Goal: Transaction & Acquisition: Purchase product/service

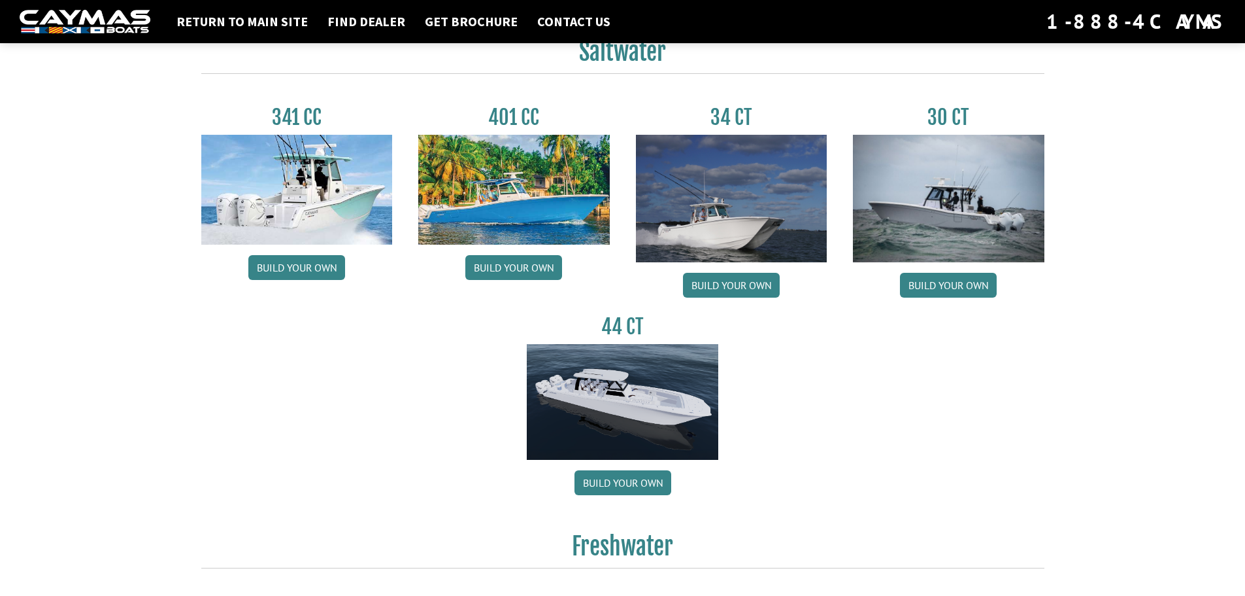
scroll to position [588, 0]
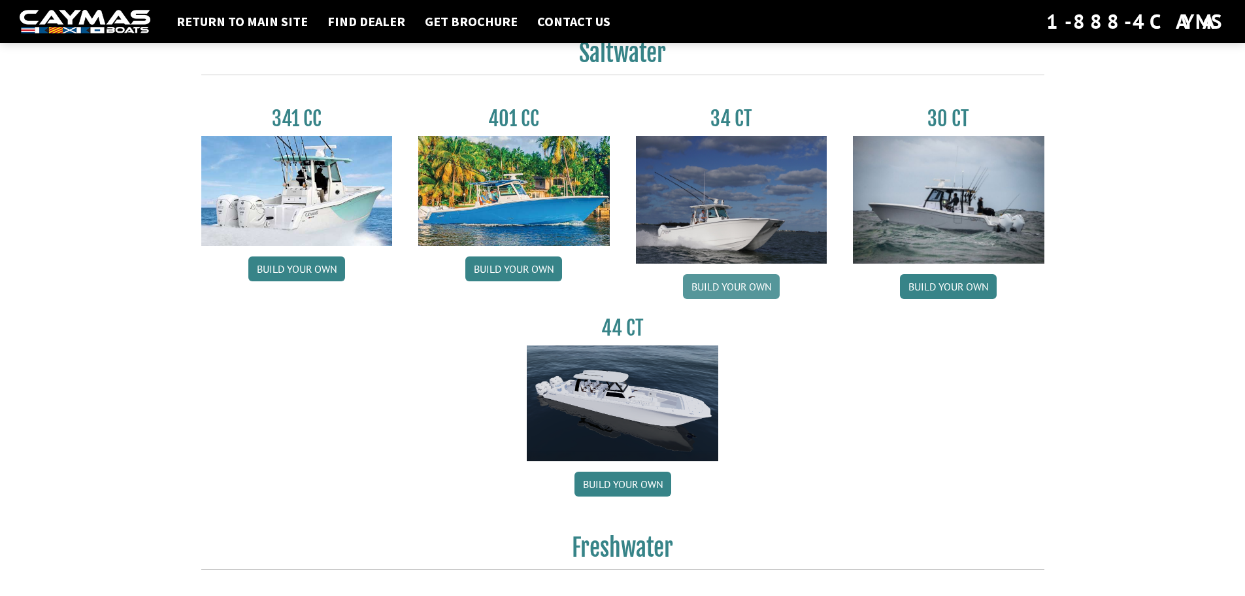
click at [732, 290] on link "Build your own" at bounding box center [731, 286] width 97 height 25
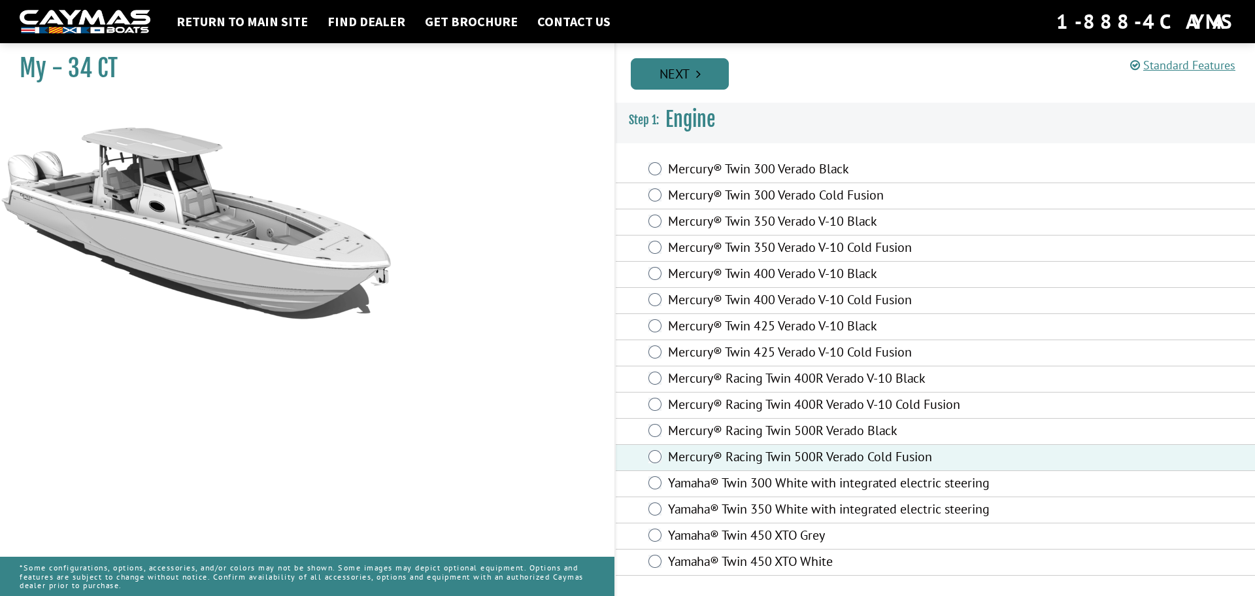
click at [695, 83] on link "Next" at bounding box center [680, 73] width 98 height 31
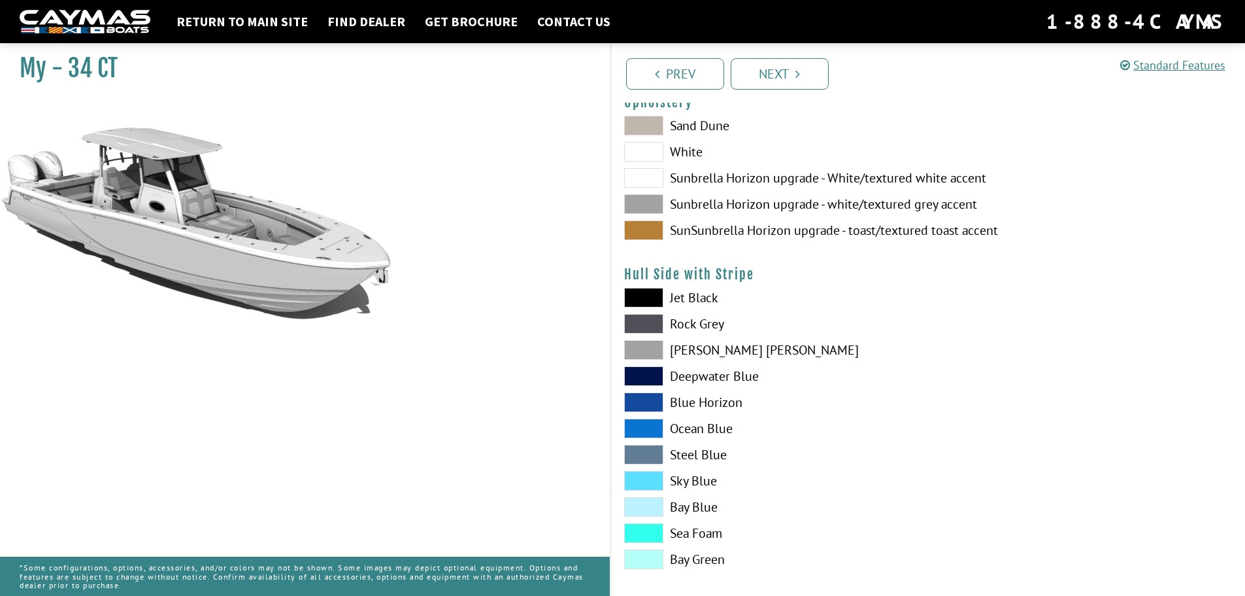
scroll to position [131, 0]
click at [648, 237] on span at bounding box center [643, 229] width 39 height 20
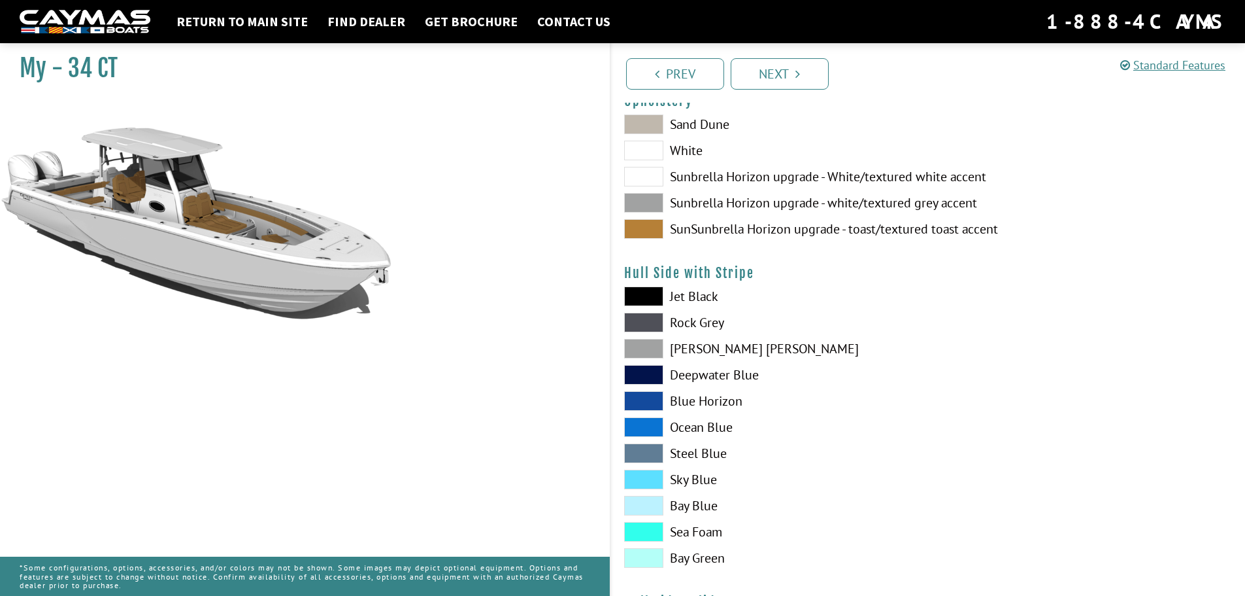
click at [653, 423] on span at bounding box center [643, 427] width 39 height 20
click at [649, 479] on span at bounding box center [643, 479] width 39 height 20
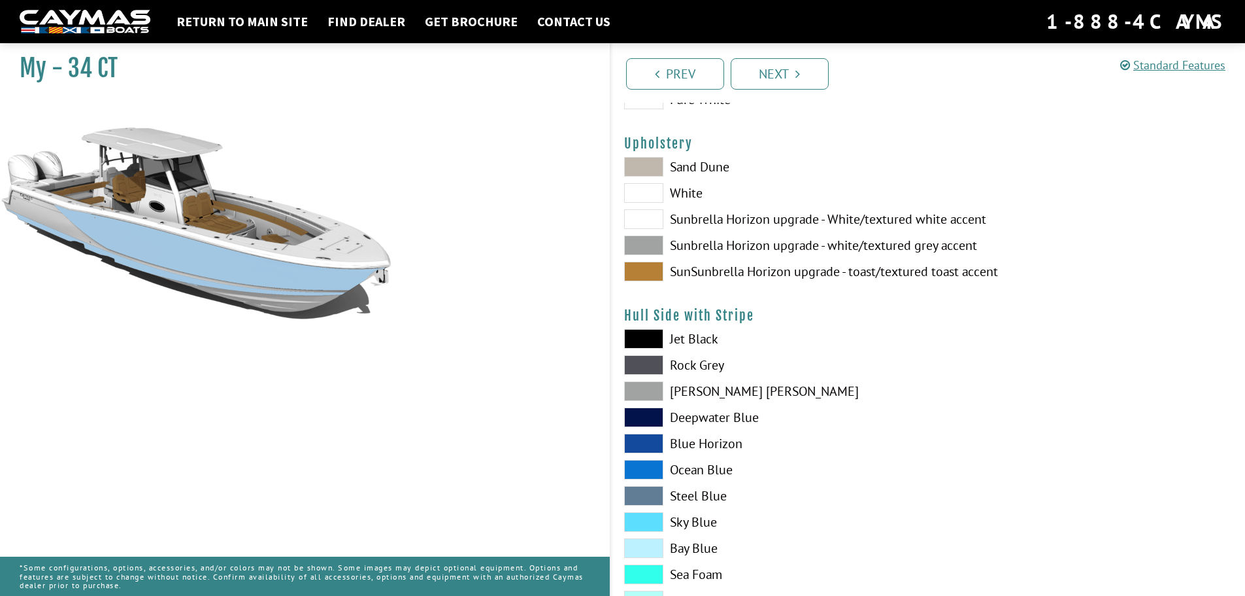
scroll to position [65, 0]
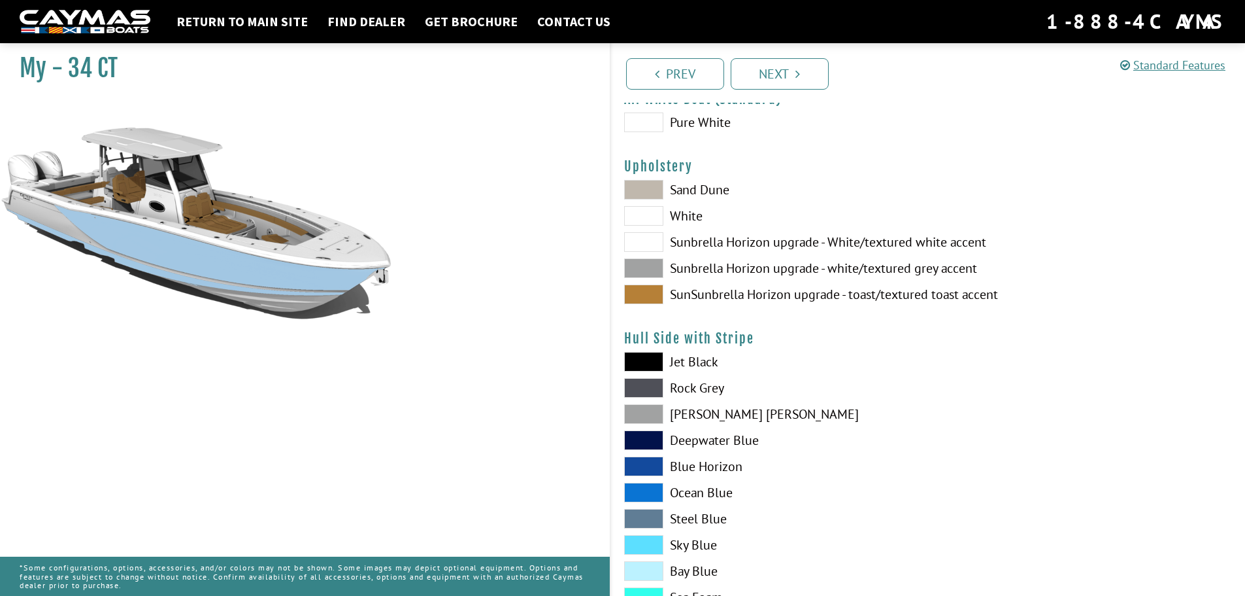
click at [649, 195] on span at bounding box center [643, 190] width 39 height 20
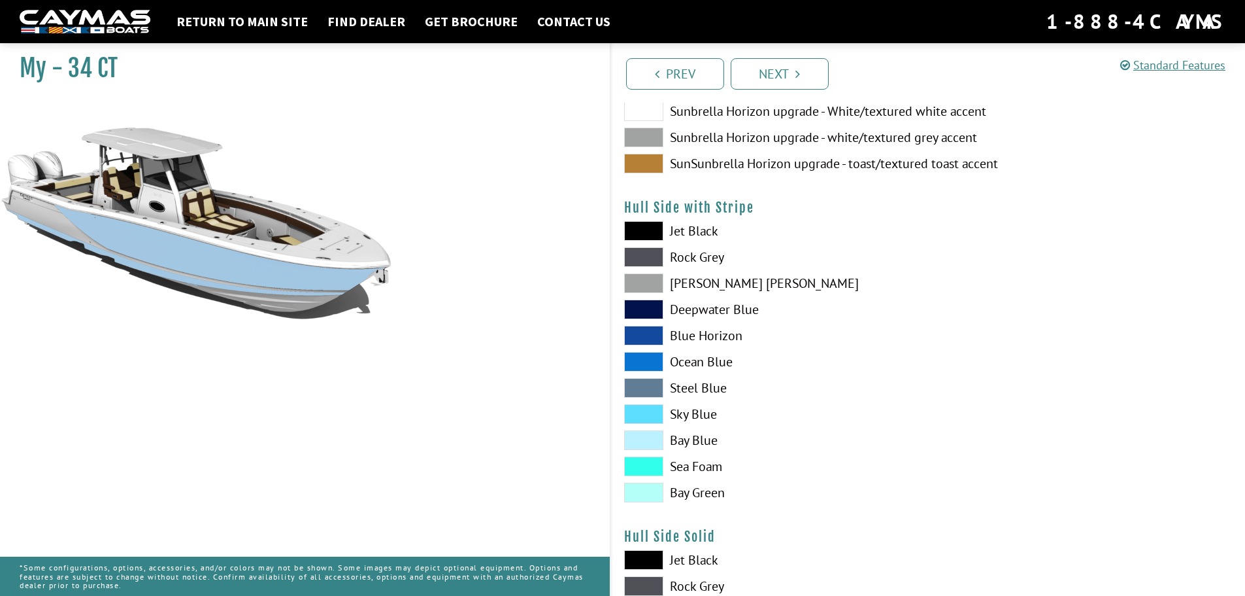
click at [649, 465] on span at bounding box center [643, 466] width 39 height 20
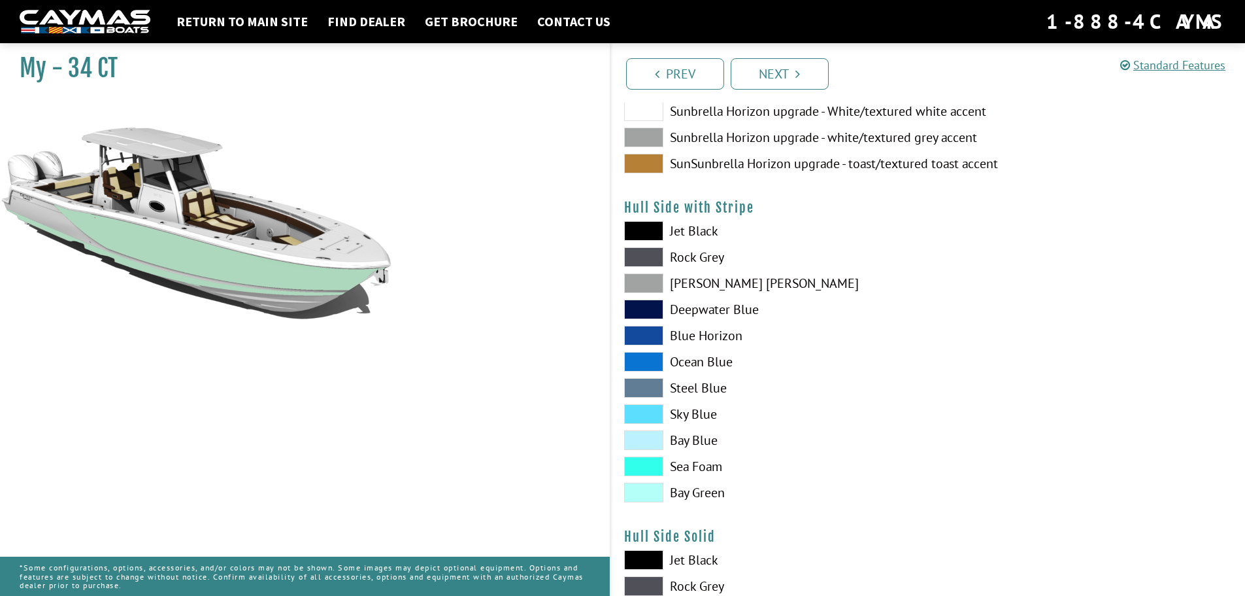
click at [649, 305] on span at bounding box center [643, 309] width 39 height 20
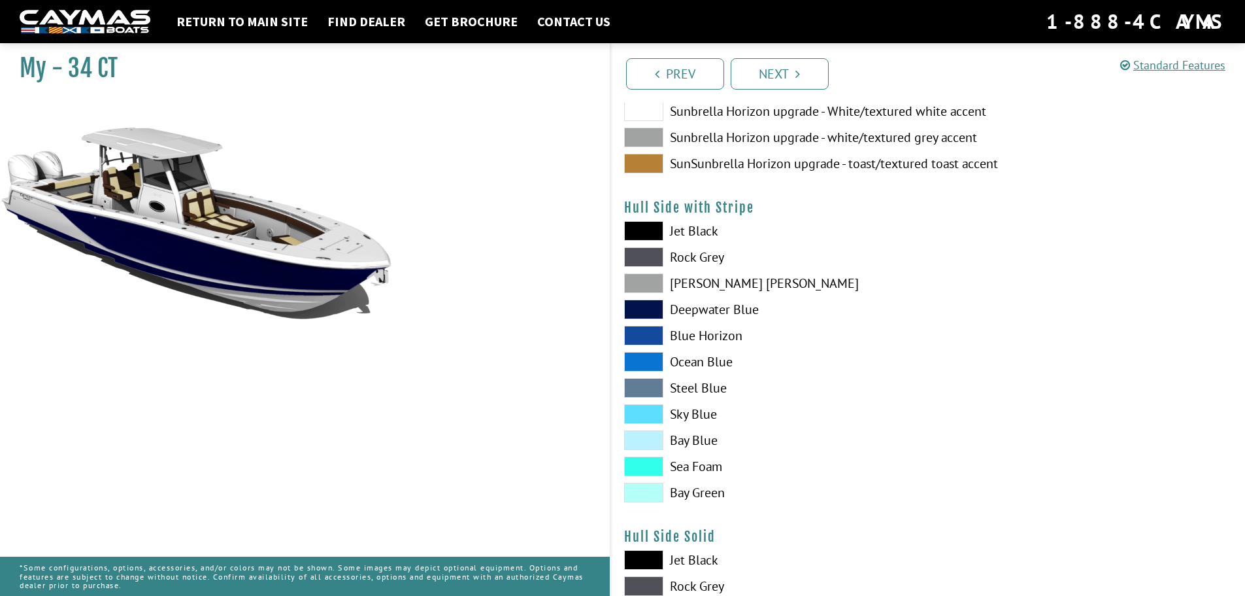
click at [646, 228] on span at bounding box center [643, 231] width 39 height 20
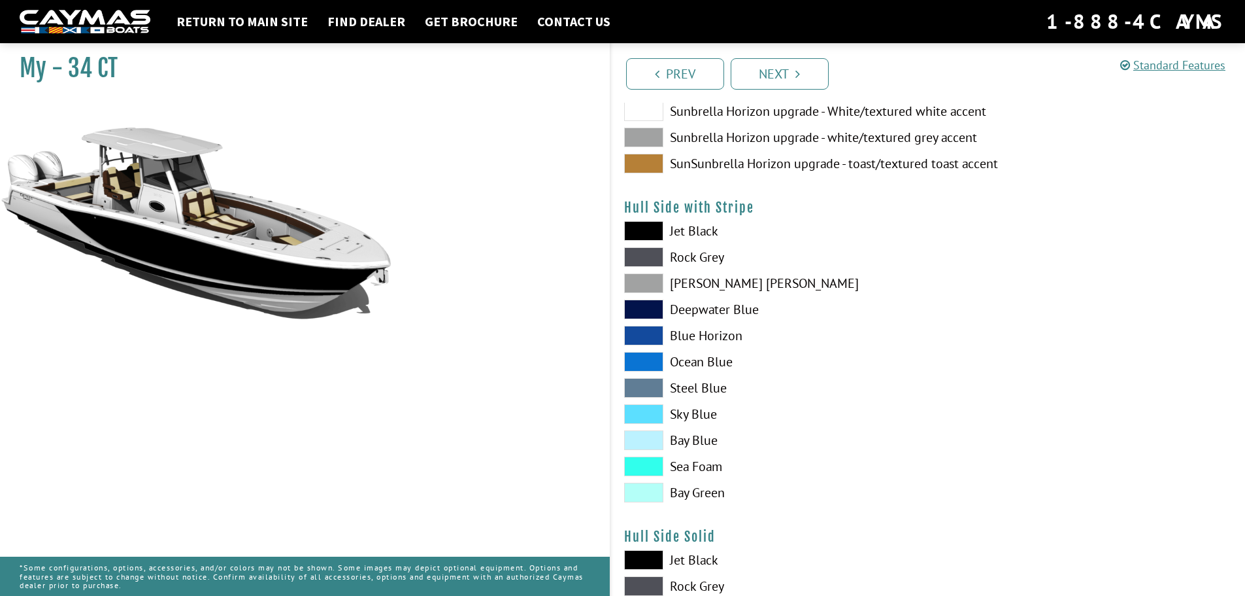
click at [648, 255] on span at bounding box center [643, 257] width 39 height 20
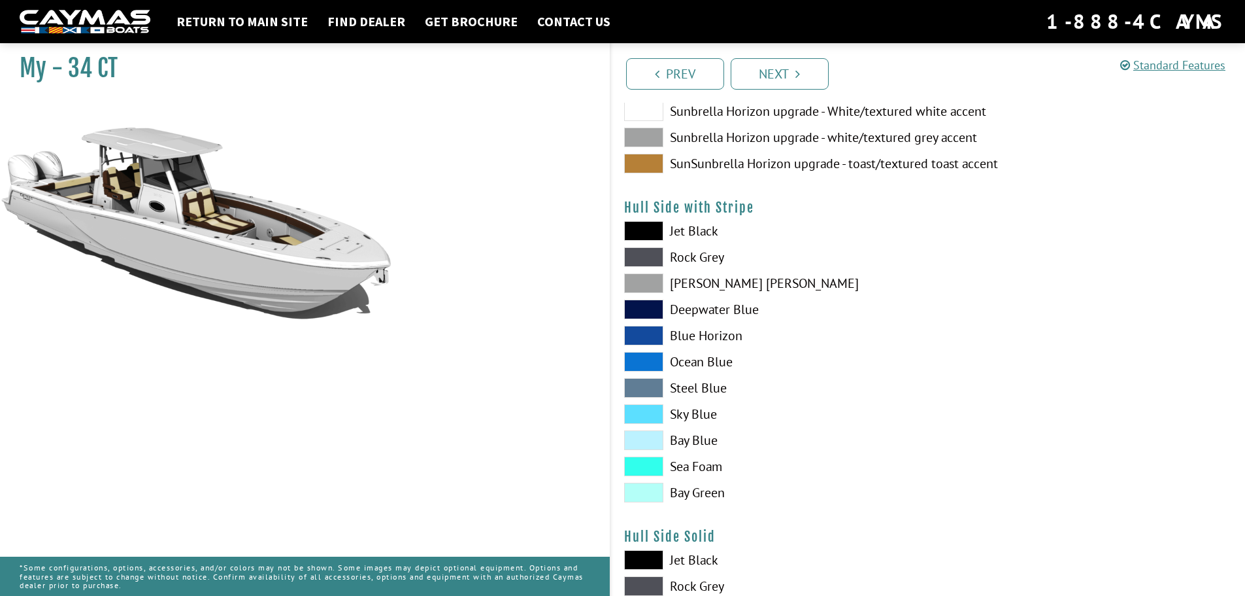
click at [646, 278] on span at bounding box center [643, 283] width 39 height 20
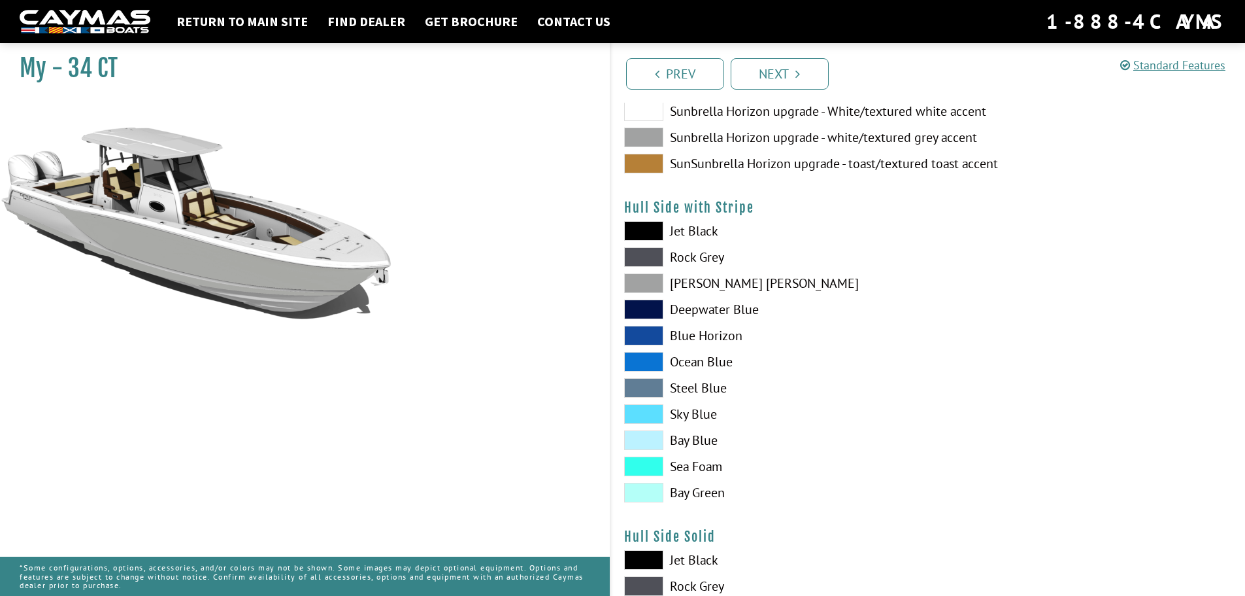
click at [643, 381] on span at bounding box center [643, 388] width 39 height 20
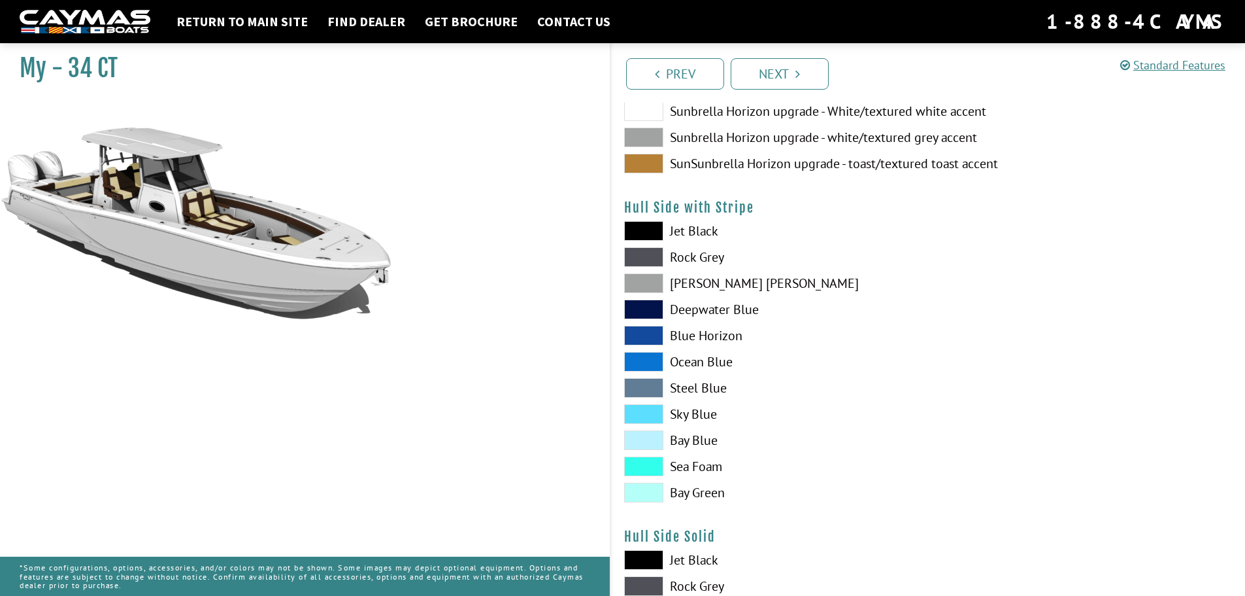
click at [643, 333] on span at bounding box center [643, 336] width 39 height 20
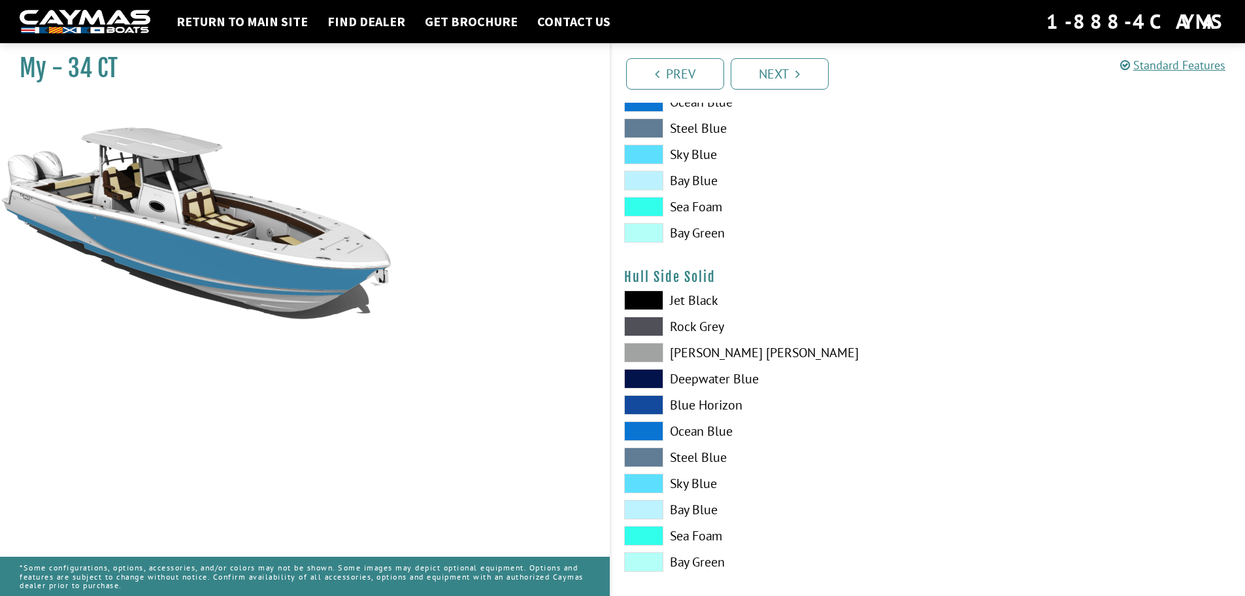
scroll to position [458, 0]
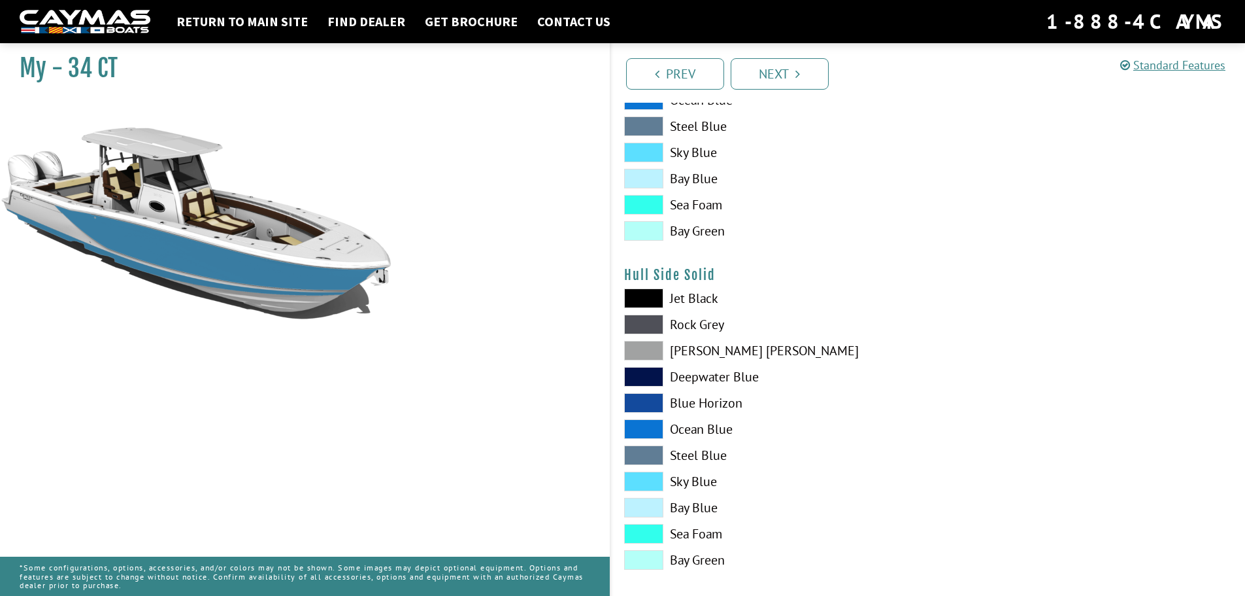
click at [647, 227] on span at bounding box center [643, 231] width 39 height 20
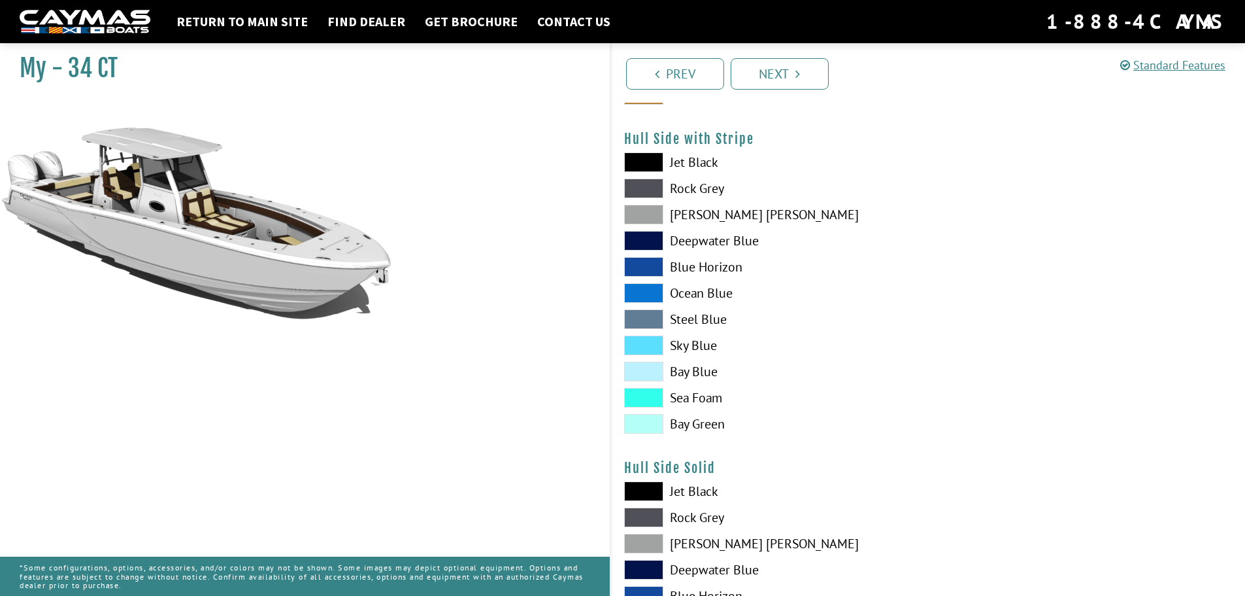
scroll to position [262, 0]
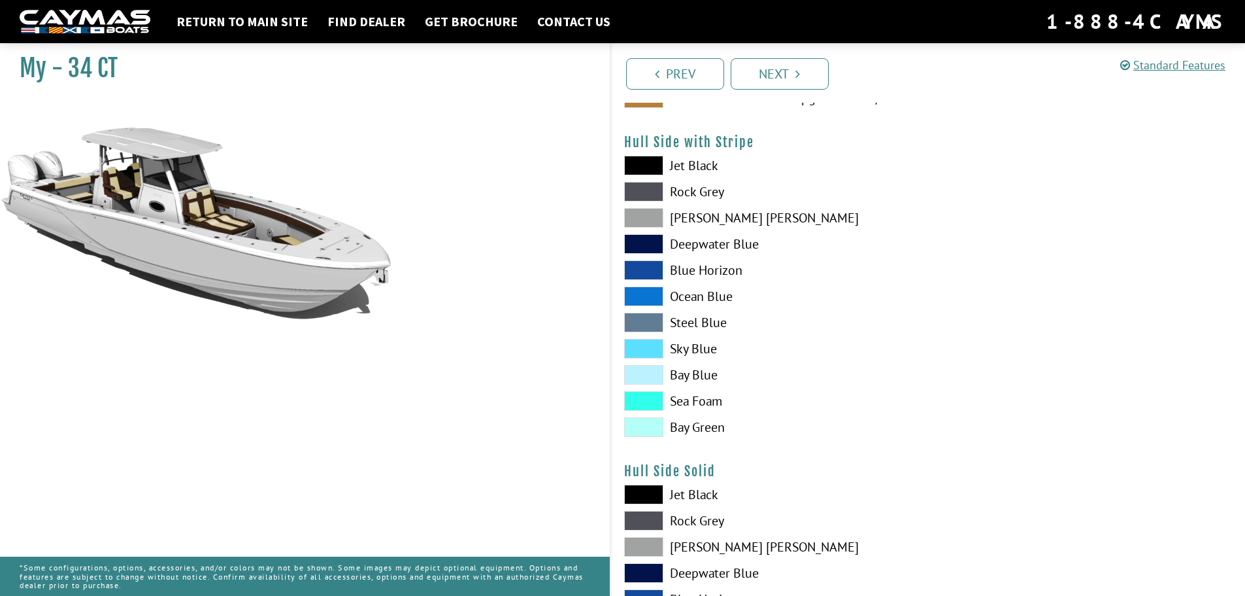
click at [647, 242] on span at bounding box center [643, 244] width 39 height 20
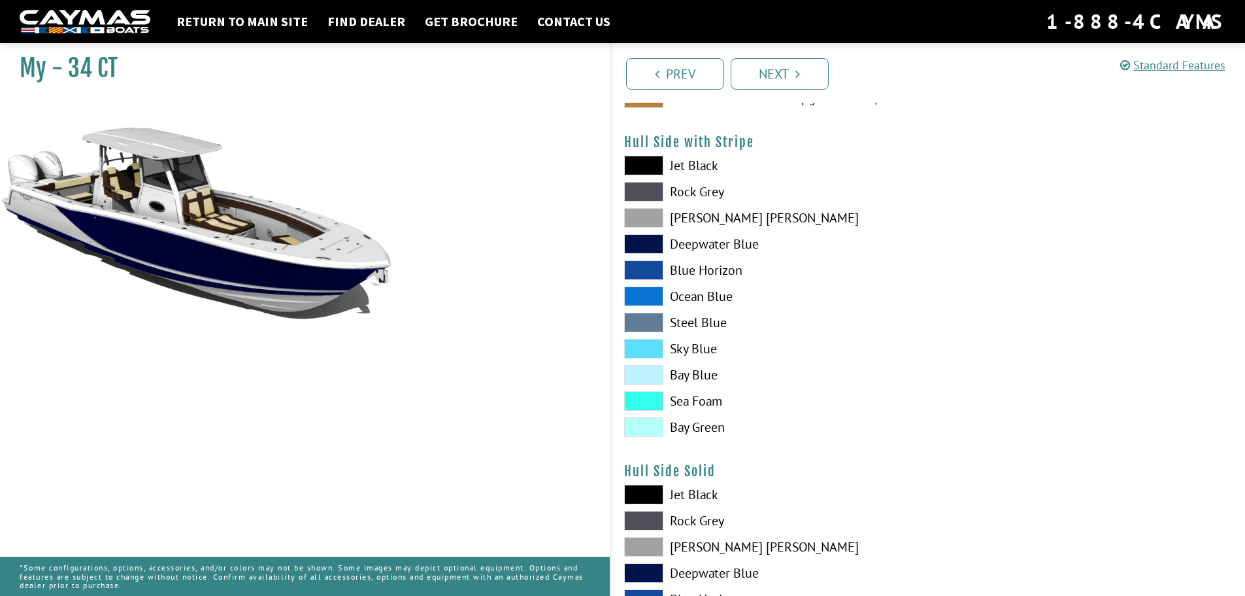
click at [644, 171] on span at bounding box center [643, 166] width 39 height 20
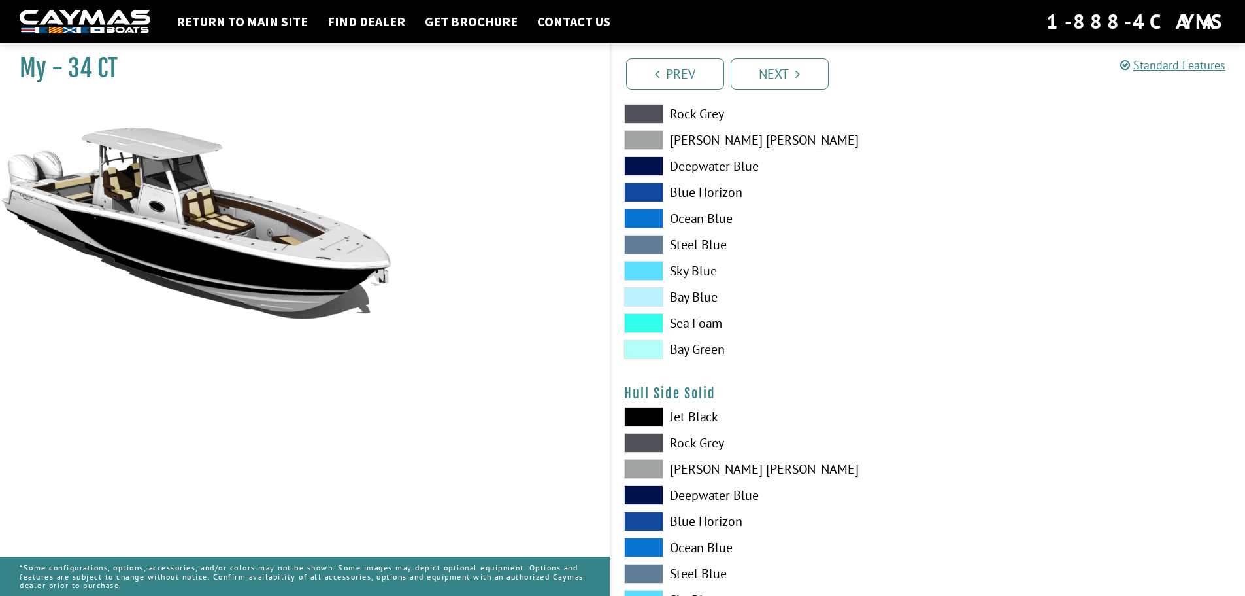
scroll to position [458, 0]
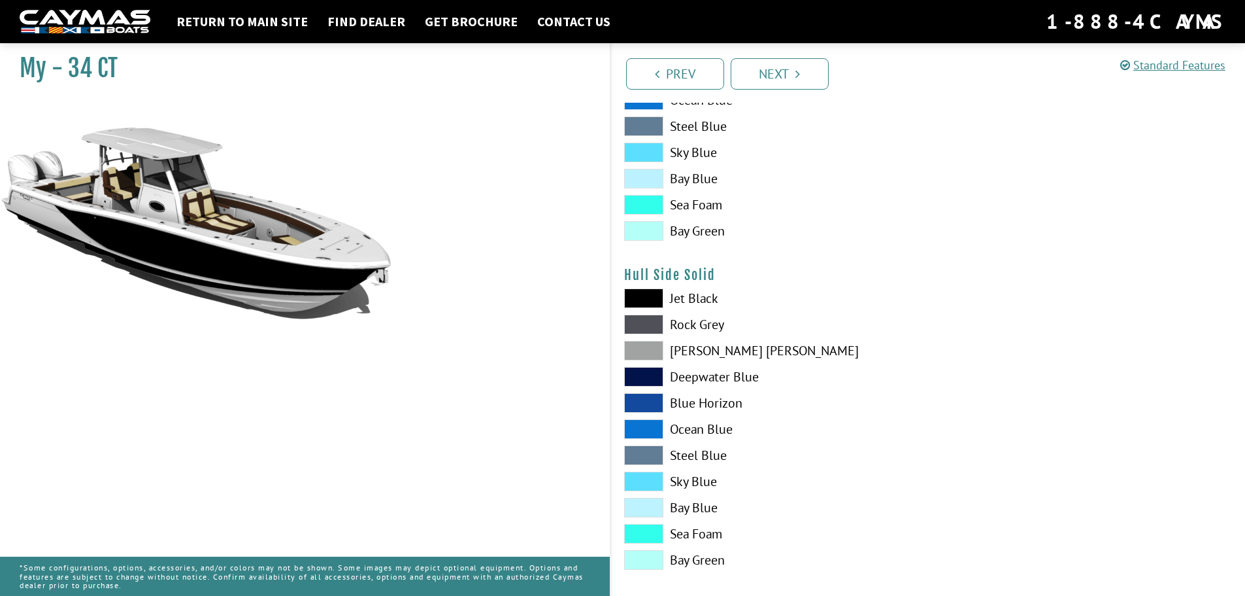
click at [654, 294] on span at bounding box center [643, 298] width 39 height 20
click at [646, 479] on span at bounding box center [643, 481] width 39 height 20
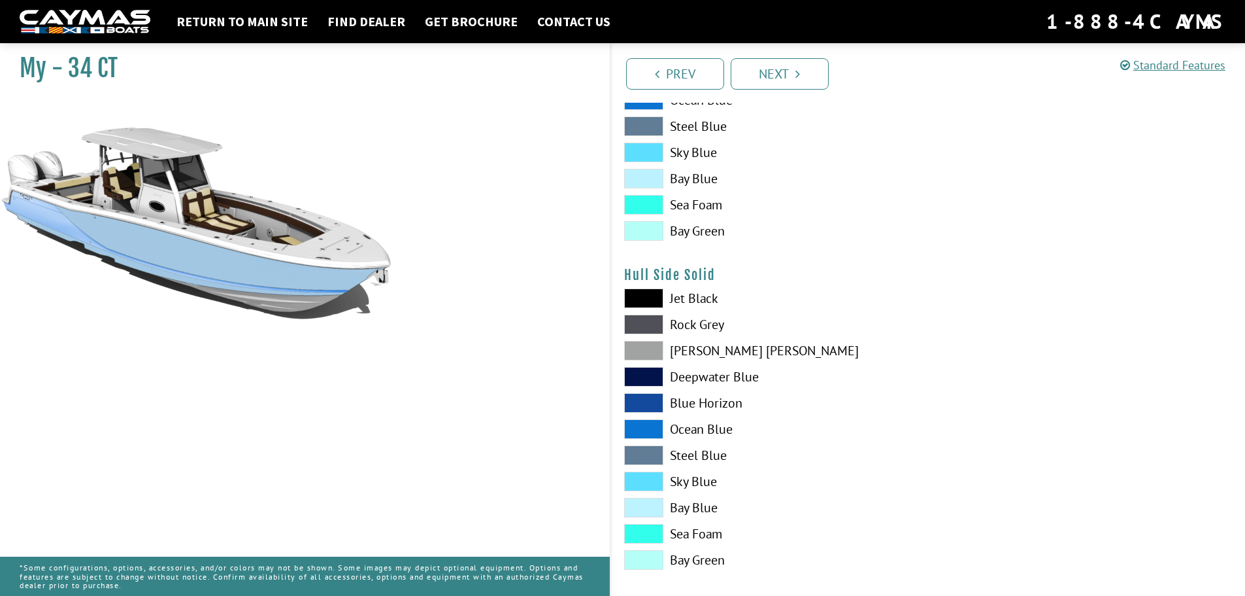
click at [652, 424] on span at bounding box center [643, 429] width 39 height 20
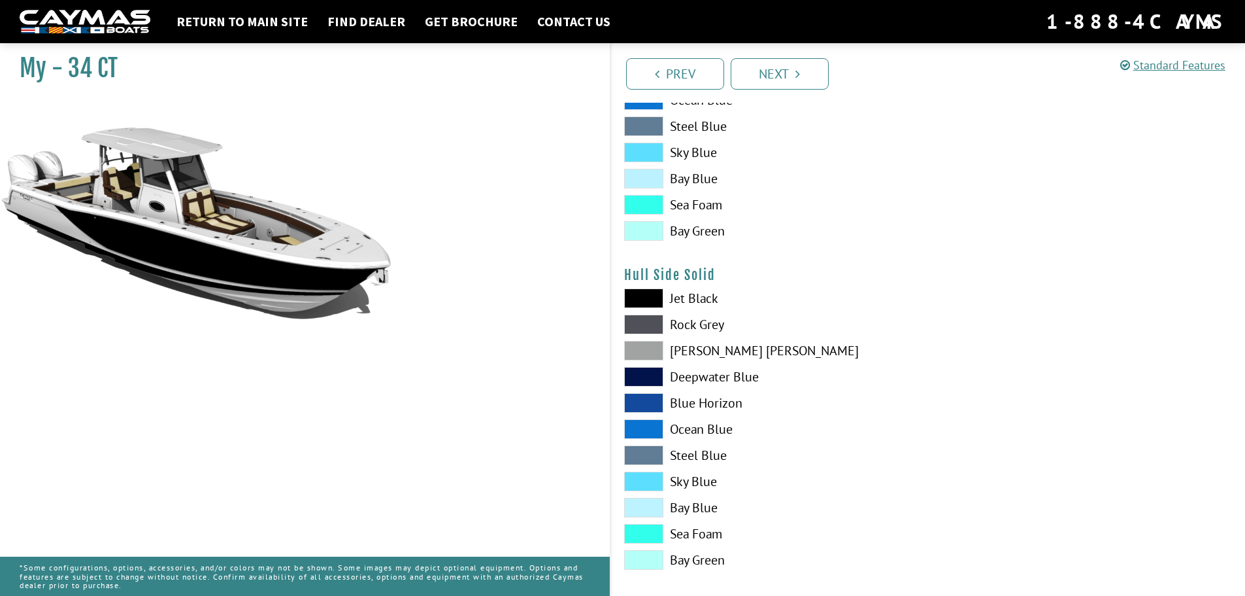
click at [654, 392] on div "Jet Black Rock Grey Dove Gray Deepwater Blue Blue Horizon Ocean Blue" at bounding box center [769, 432] width 317 height 288
click at [648, 395] on span at bounding box center [643, 403] width 39 height 20
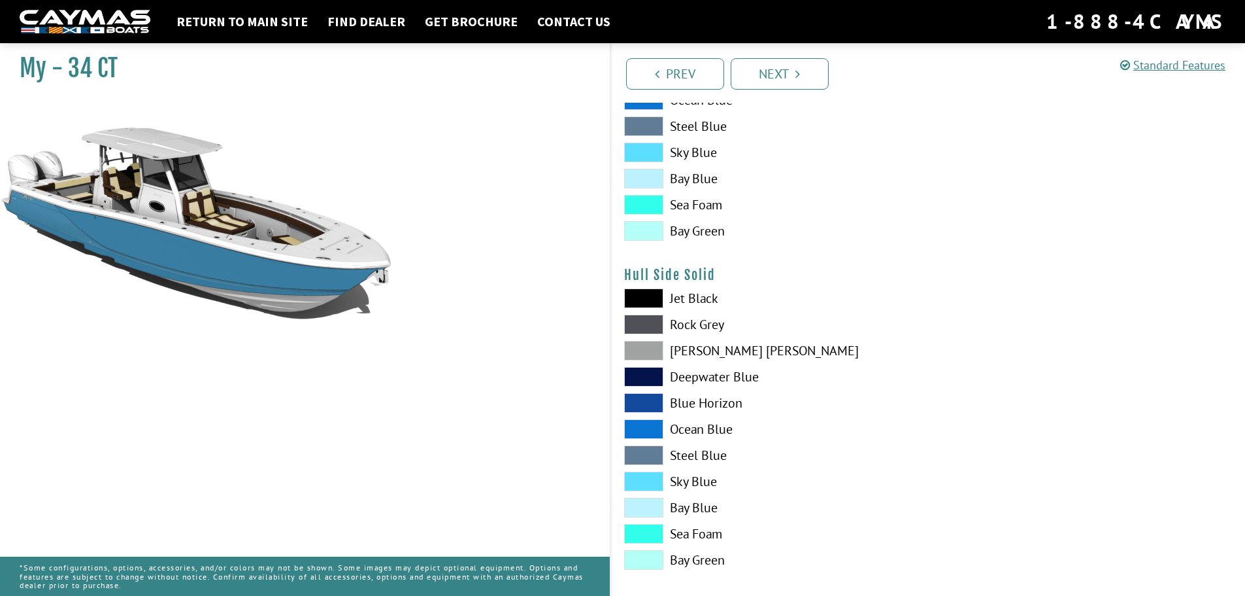
click at [644, 316] on span at bounding box center [643, 324] width 39 height 20
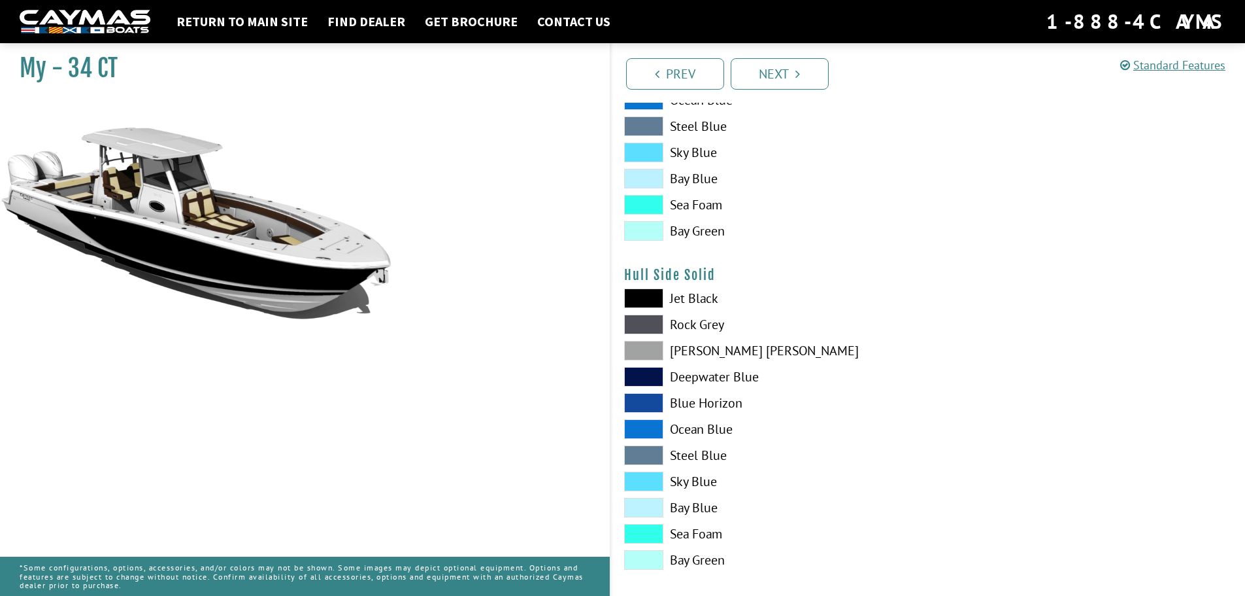
click at [645, 295] on span at bounding box center [643, 298] width 39 height 20
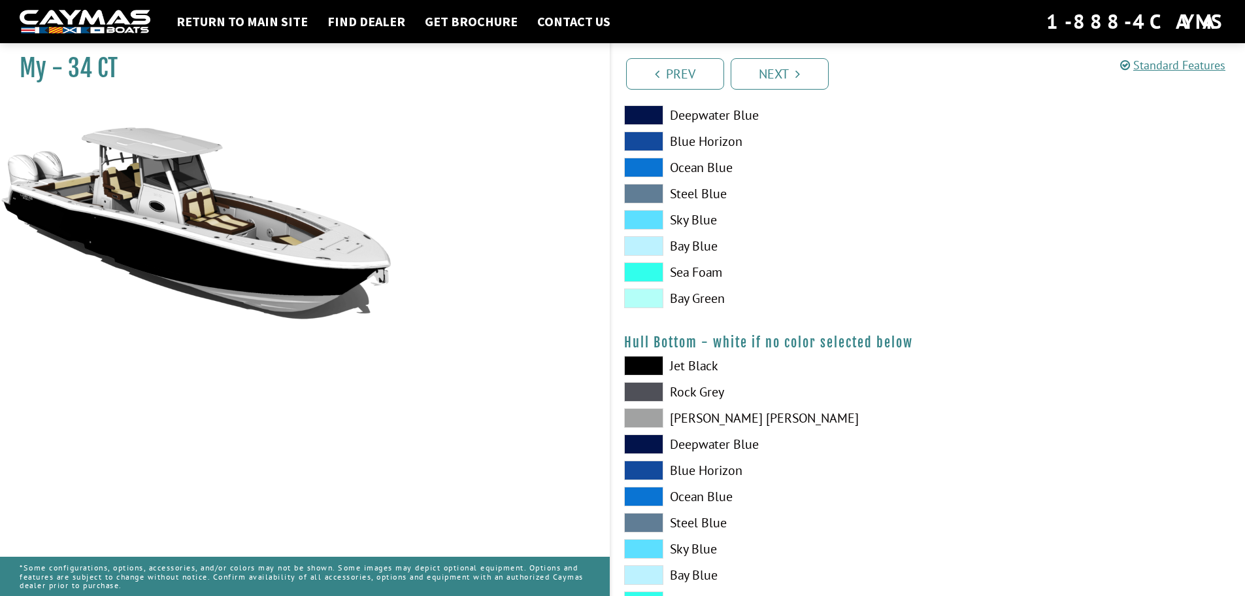
scroll to position [785, 0]
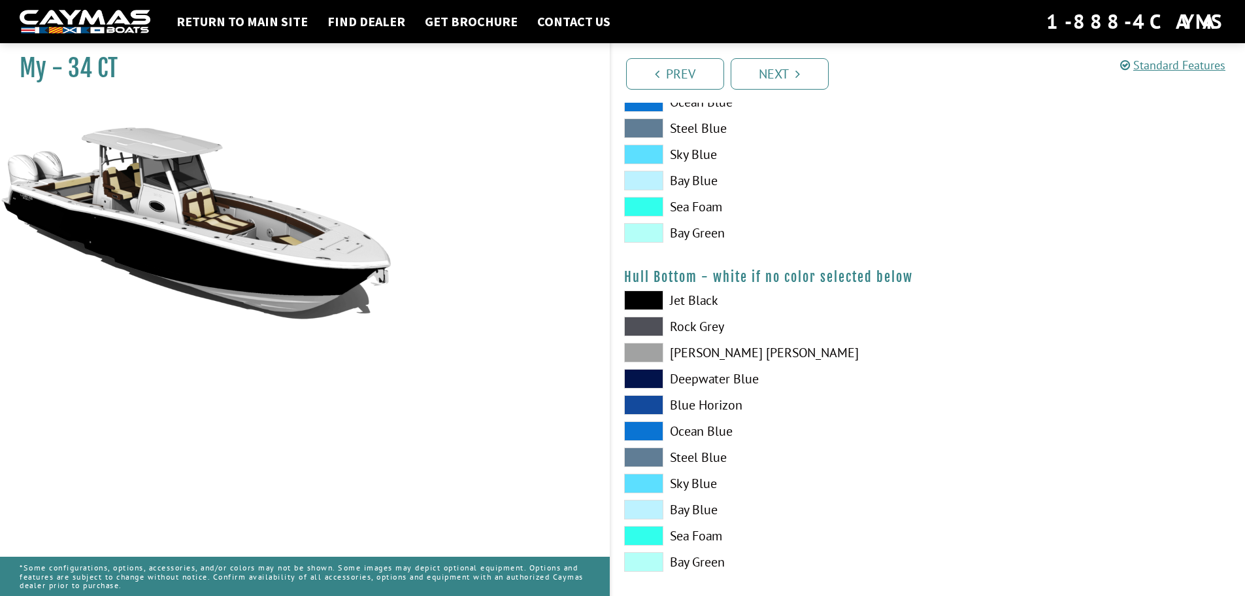
click at [652, 298] on span at bounding box center [643, 300] width 39 height 20
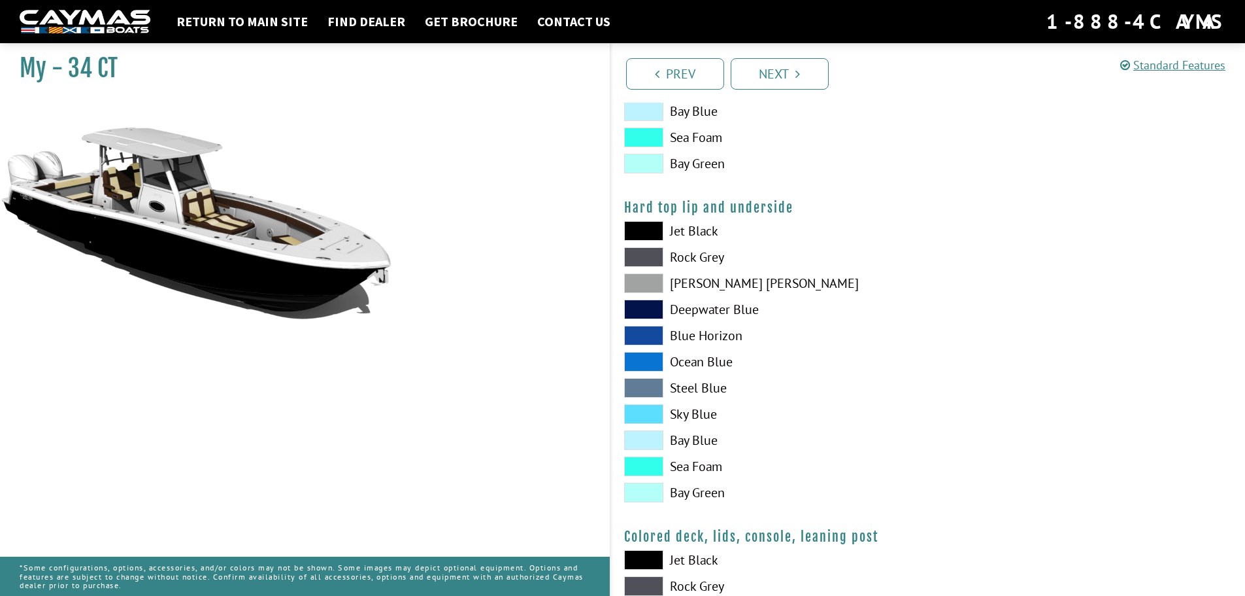
scroll to position [1111, 0]
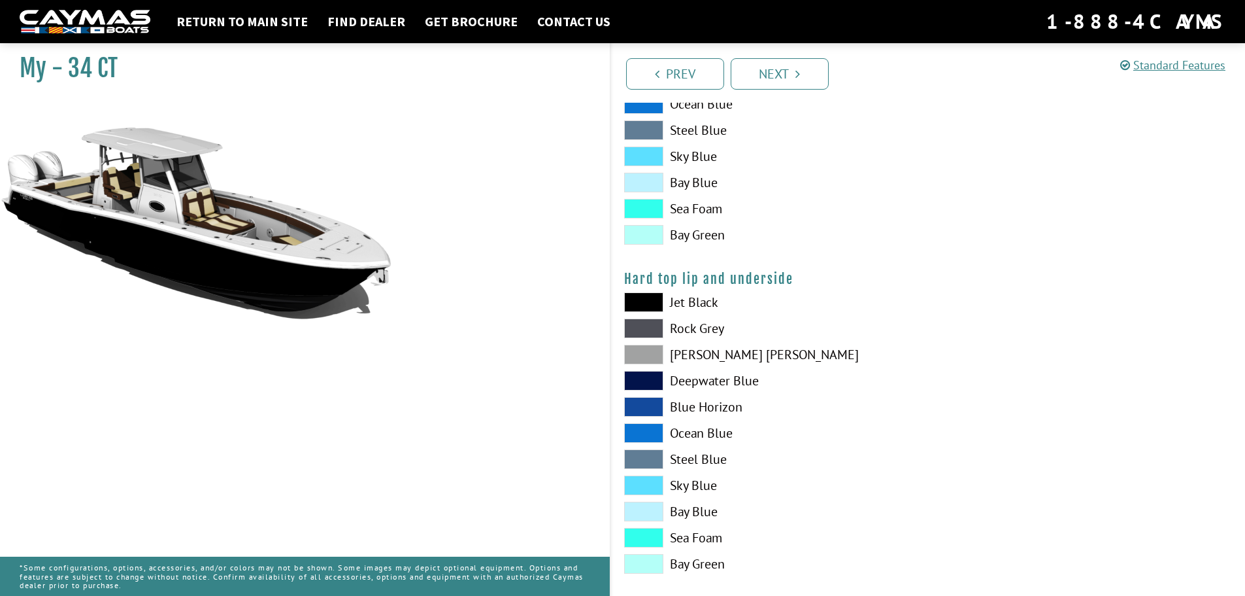
click at [655, 301] on span at bounding box center [643, 302] width 39 height 20
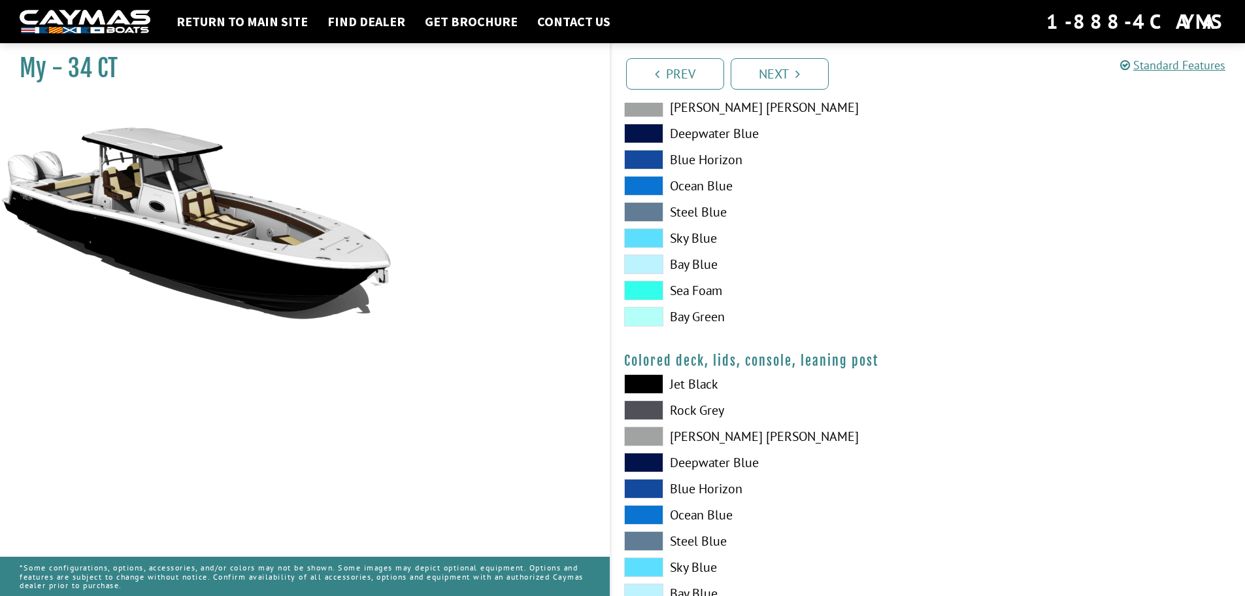
scroll to position [1438, 0]
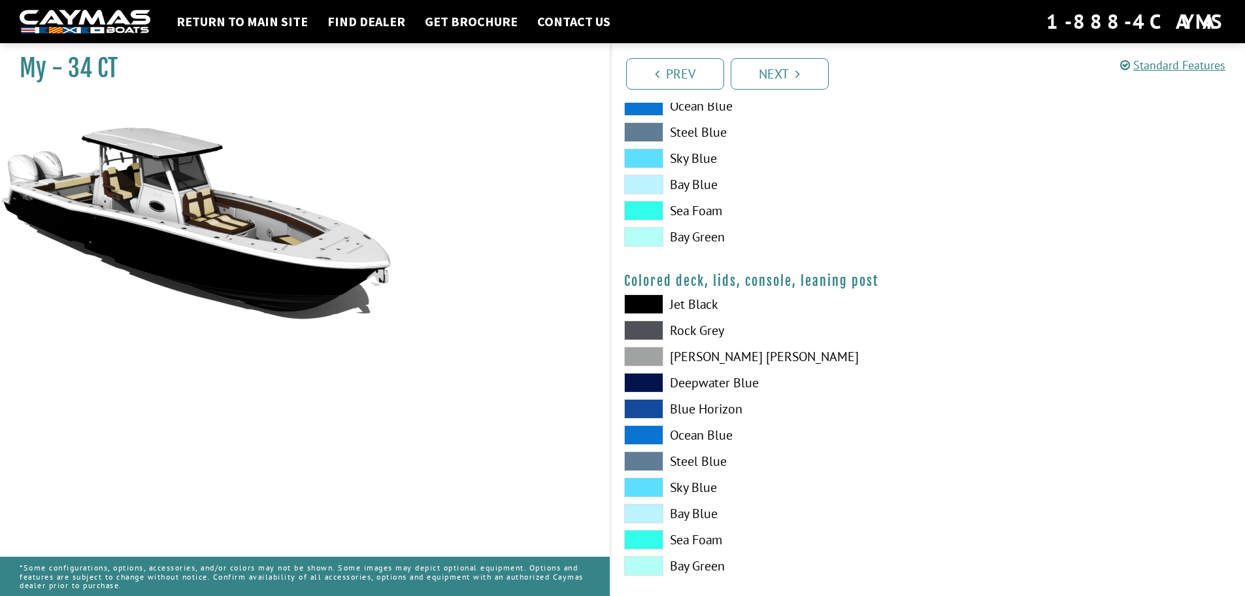
click at [640, 296] on span at bounding box center [643, 304] width 39 height 20
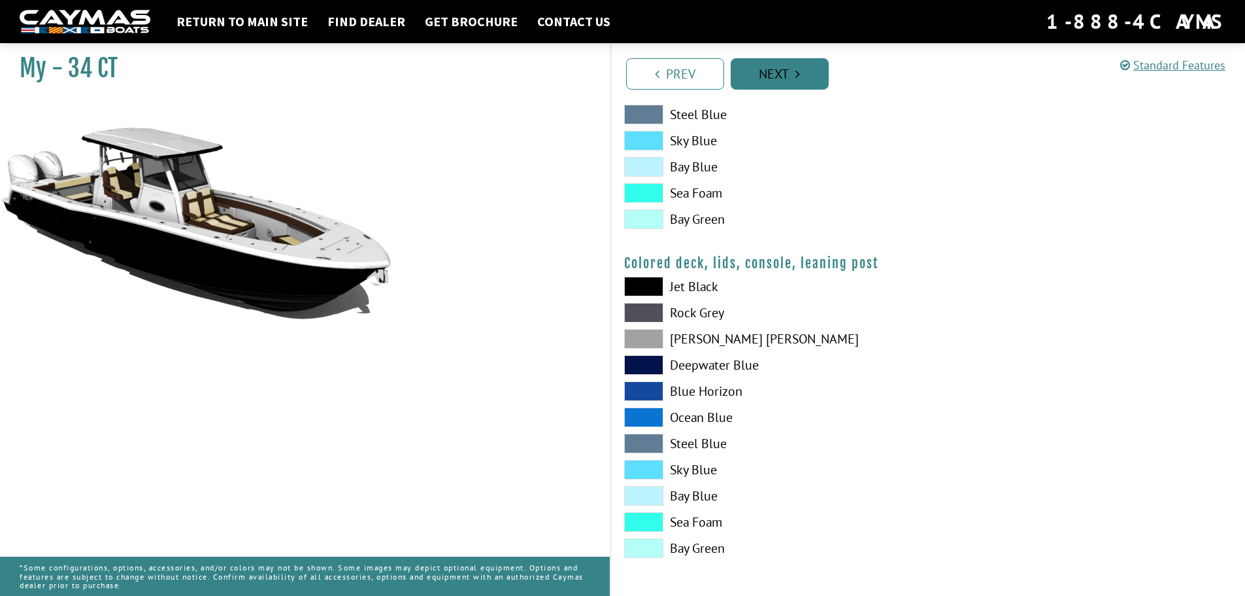
click at [779, 76] on link "Next" at bounding box center [780, 73] width 98 height 31
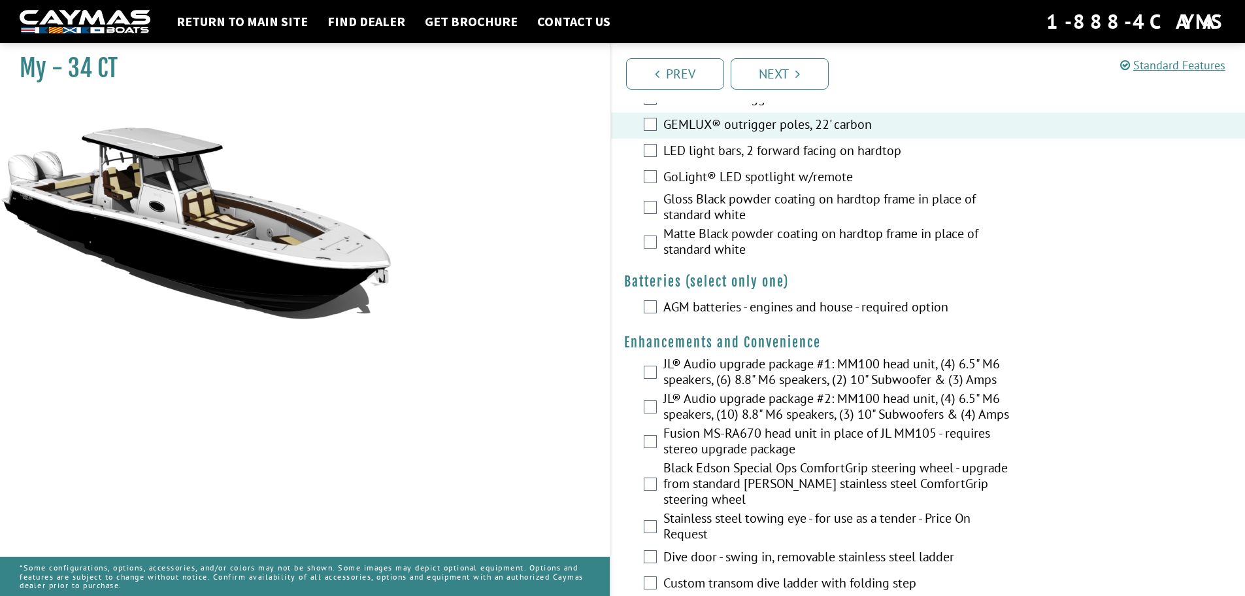
scroll to position [262, 0]
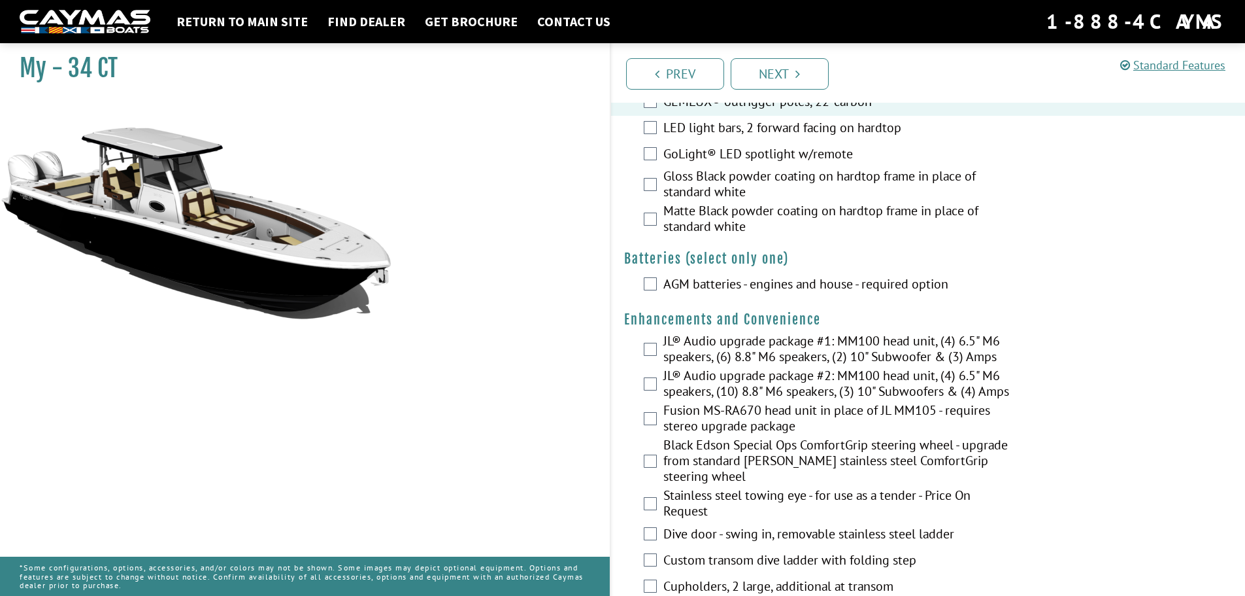
click at [661, 292] on div "AGM batteries - engines and house - required option" at bounding box center [928, 285] width 635 height 26
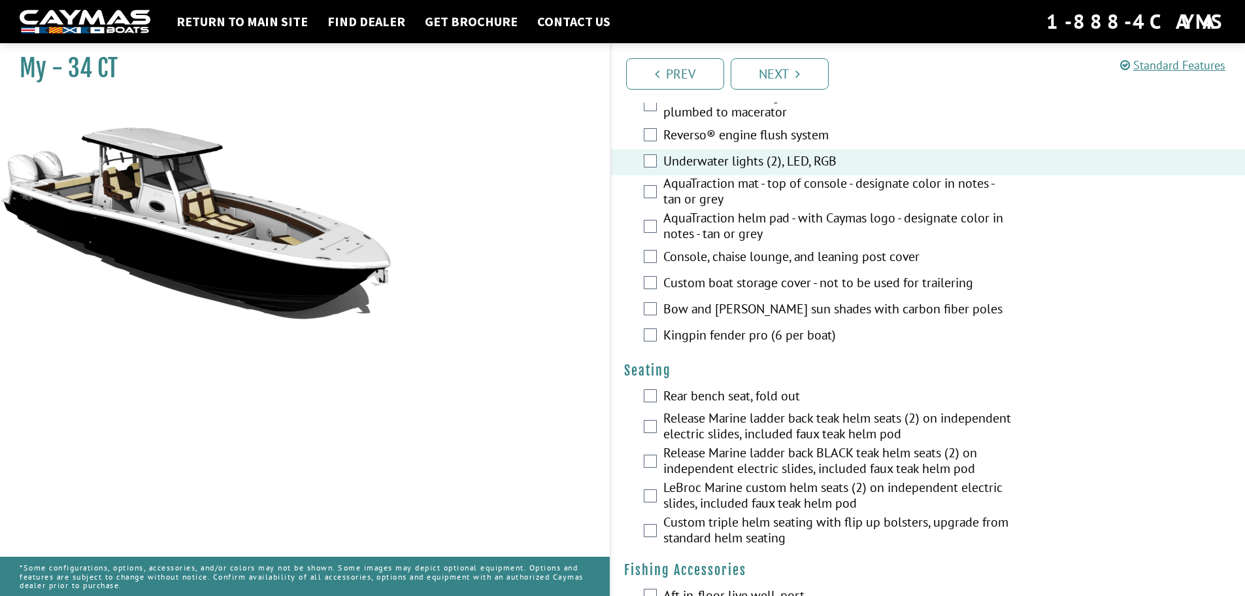
scroll to position [981, 0]
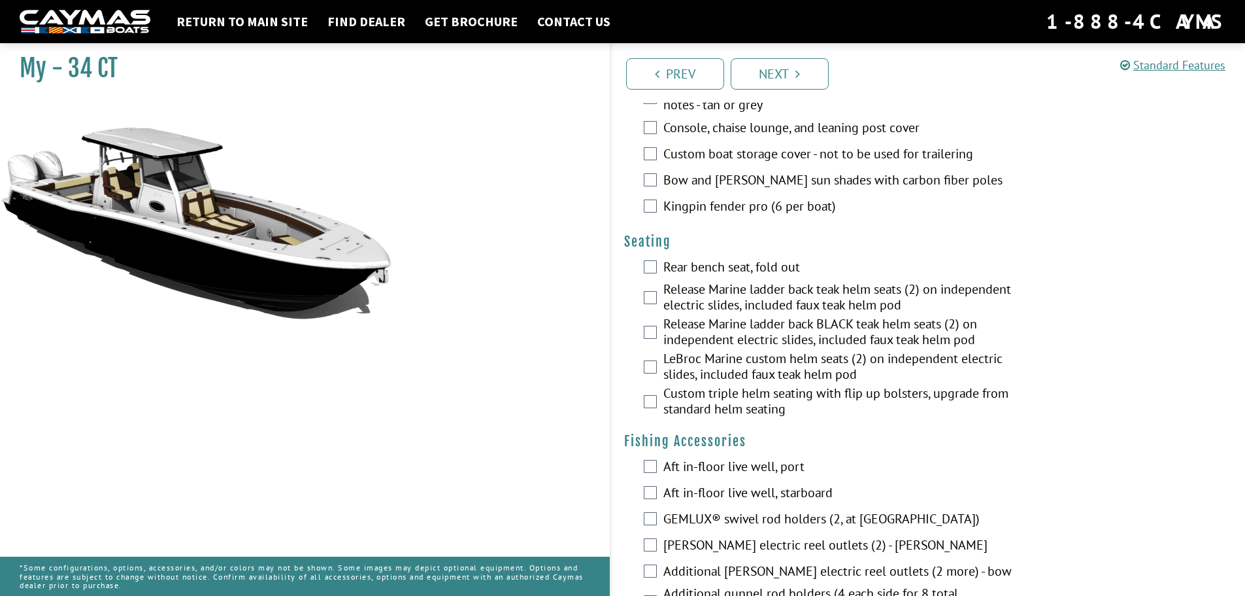
click at [662, 275] on div "Rear bench seat, fold out" at bounding box center [928, 268] width 635 height 26
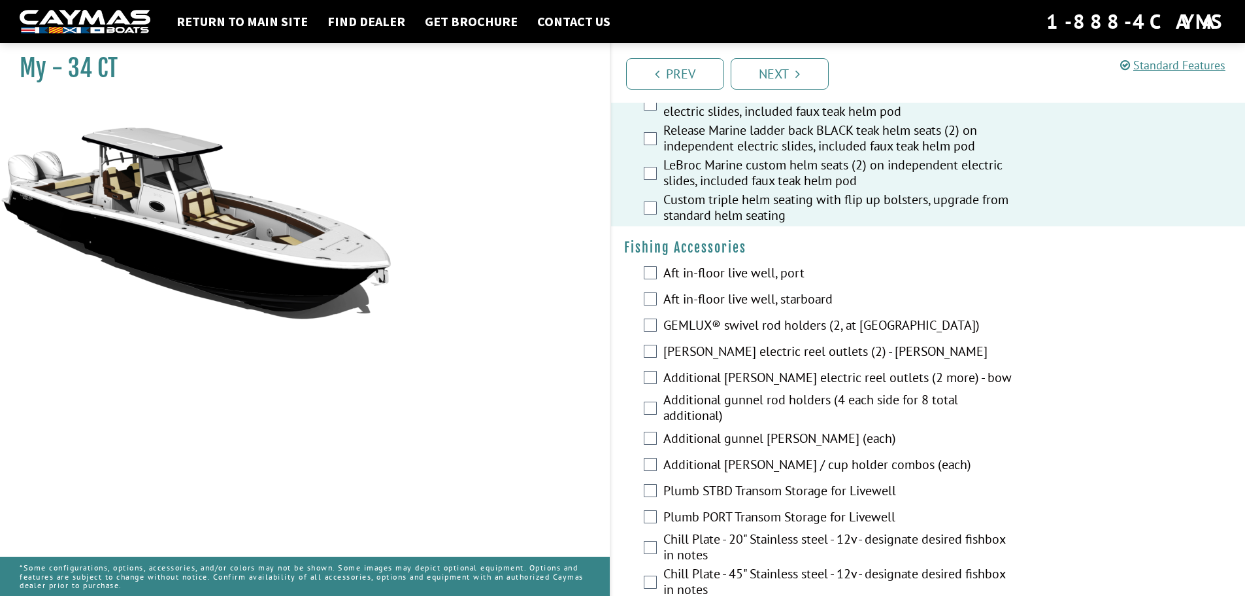
scroll to position [1177, 0]
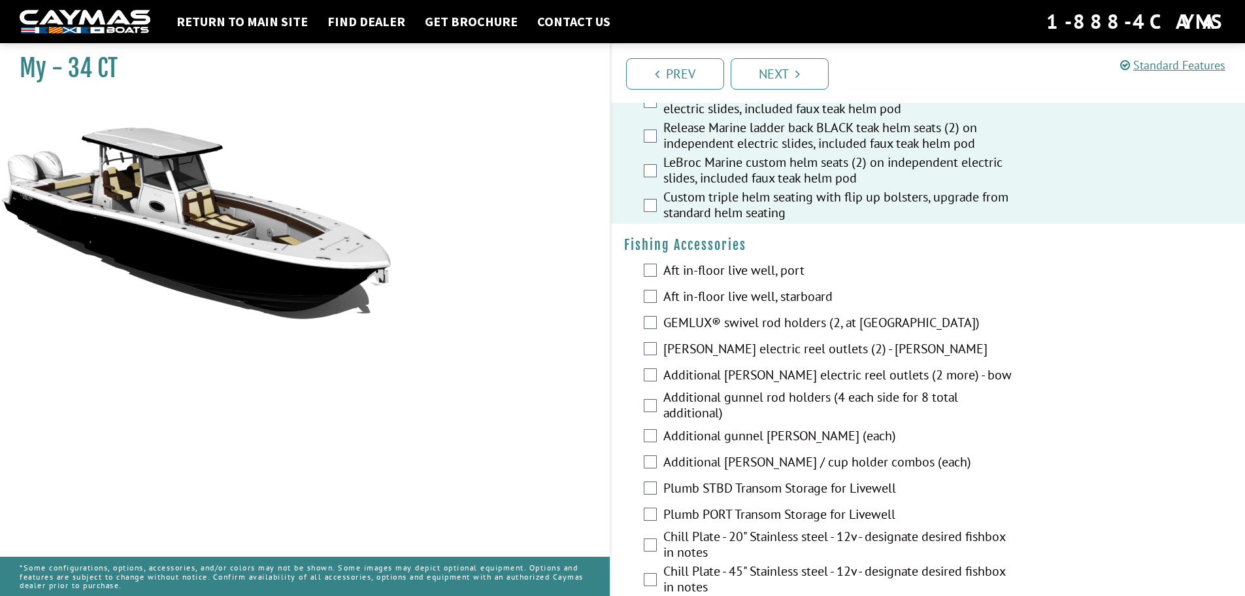
click at [661, 279] on div "Aft in-floor live well, port" at bounding box center [928, 271] width 635 height 26
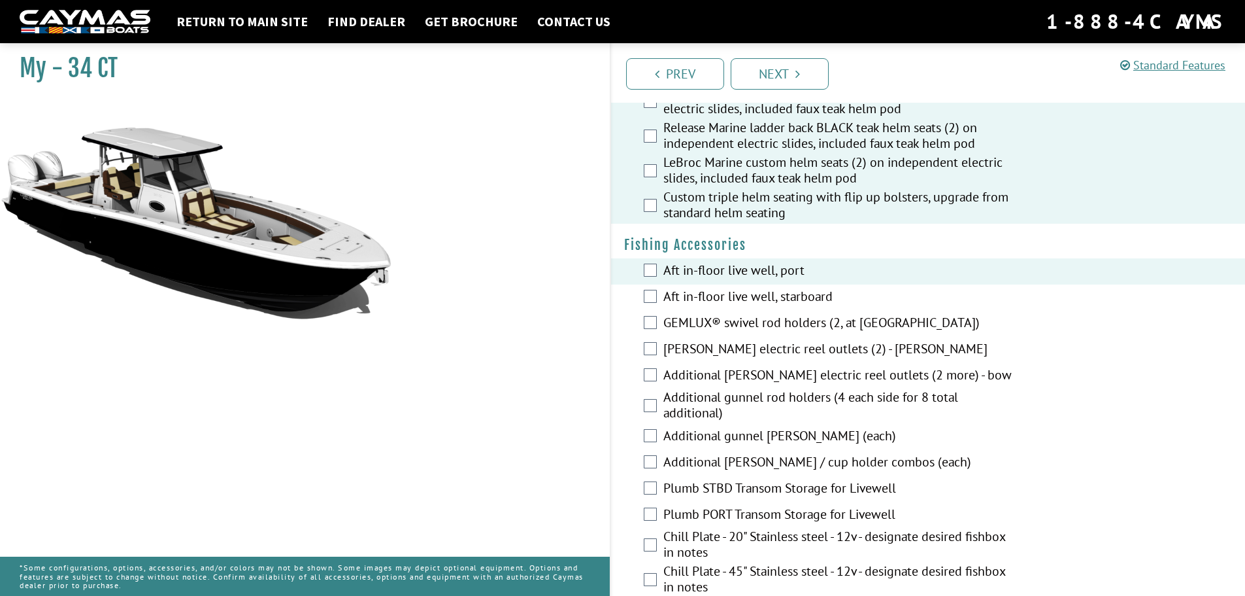
click at [653, 311] on div "Aft in-floor live well, starboard" at bounding box center [928, 297] width 635 height 26
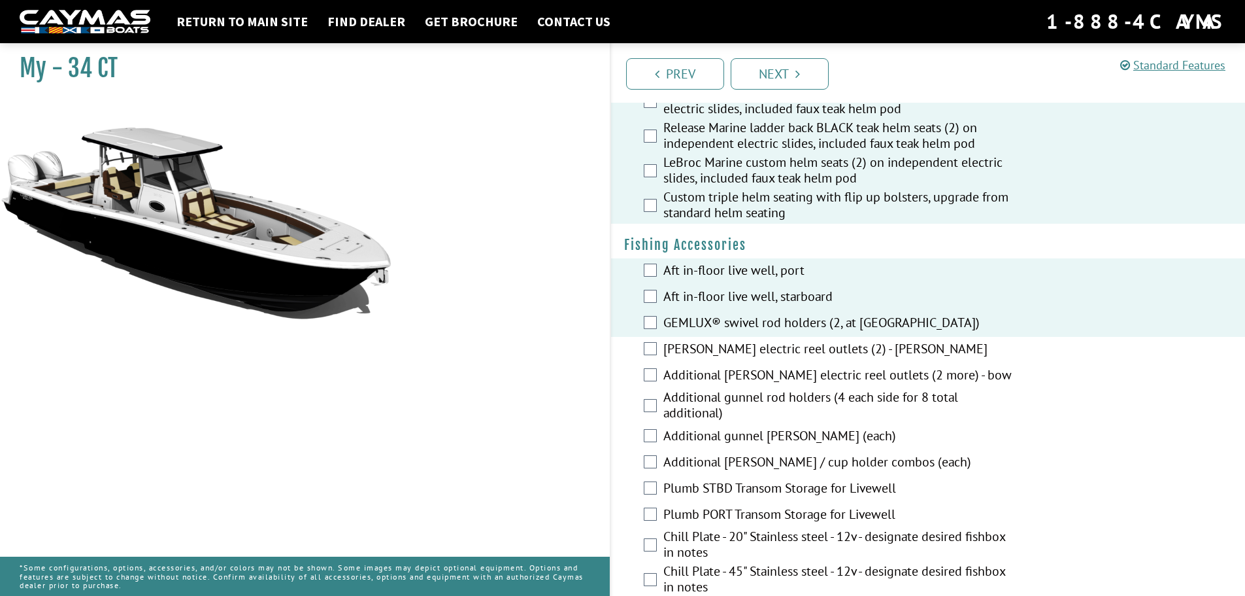
click at [656, 350] on div "[PERSON_NAME] electric reel outlets (2) - [PERSON_NAME]" at bounding box center [928, 350] width 635 height 26
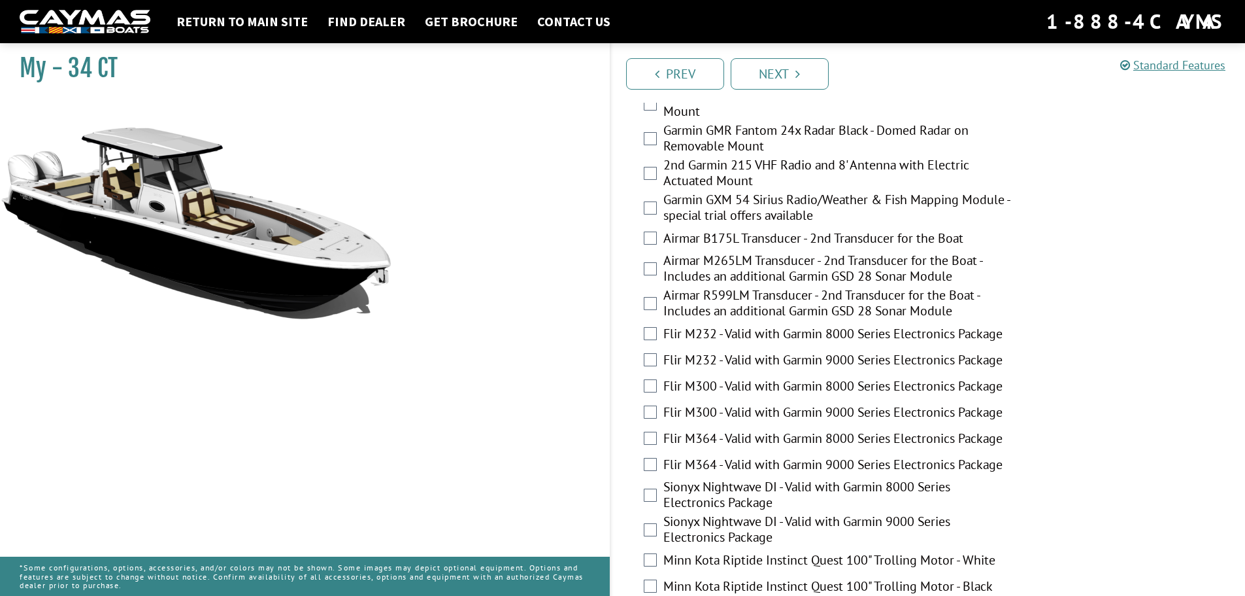
scroll to position [2310, 0]
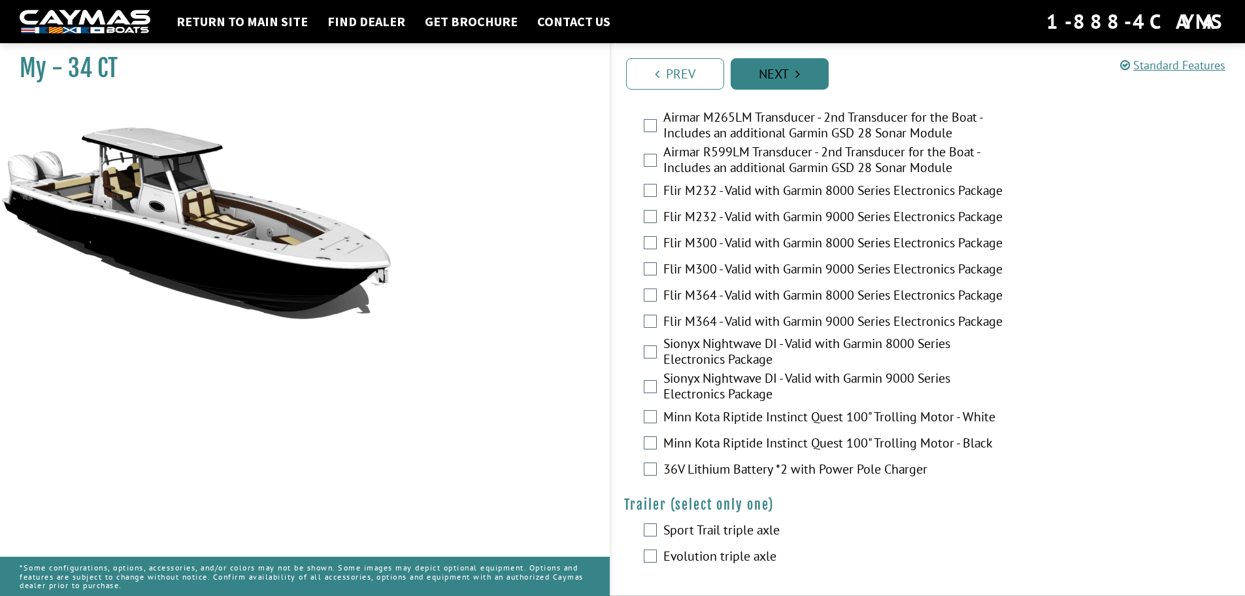
click at [763, 77] on link "Next" at bounding box center [780, 73] width 98 height 31
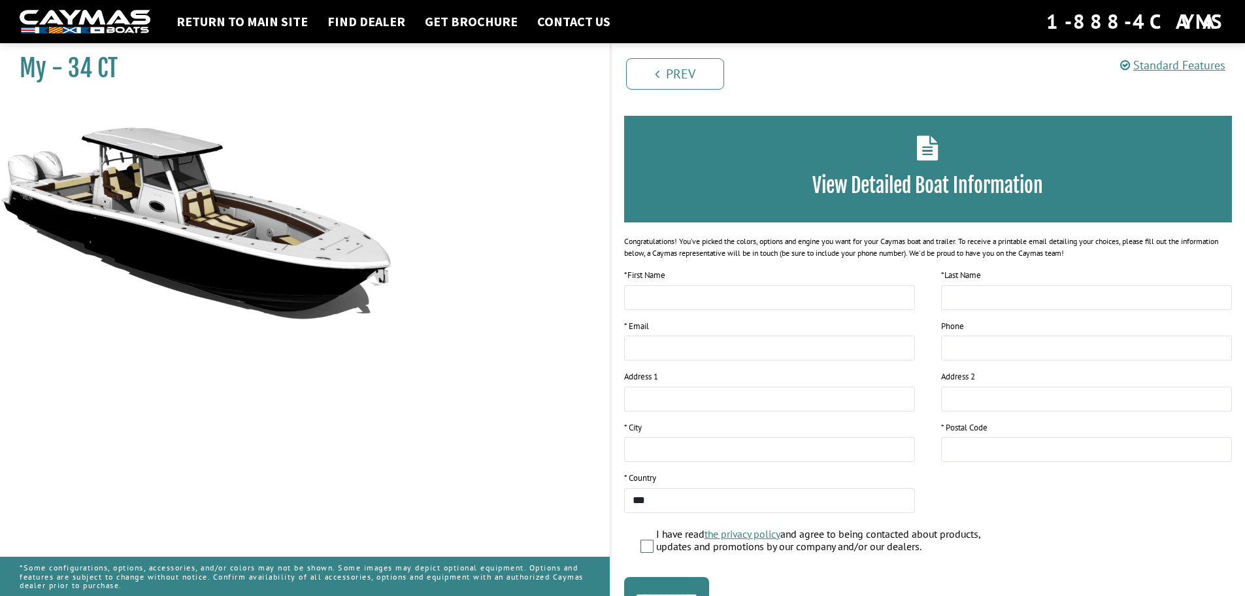
scroll to position [0, 0]
